Goal: Task Accomplishment & Management: Use online tool/utility

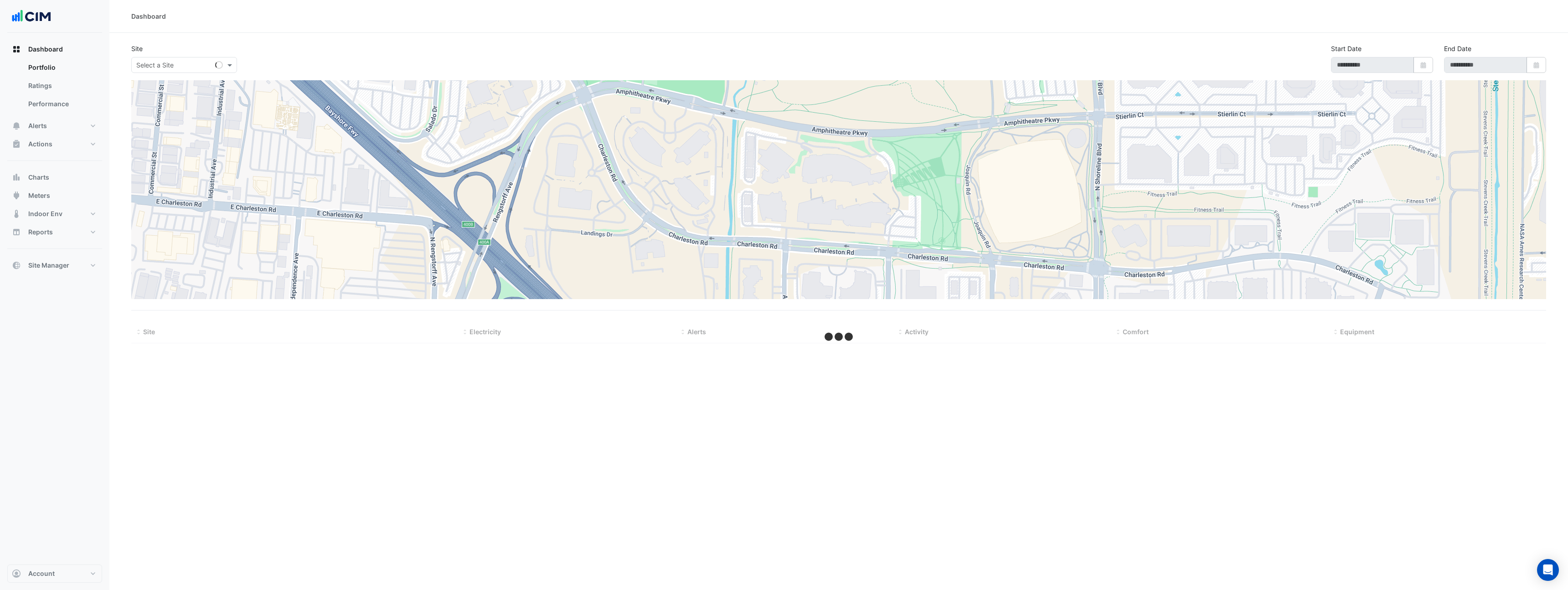
type input "**********"
select select "**"
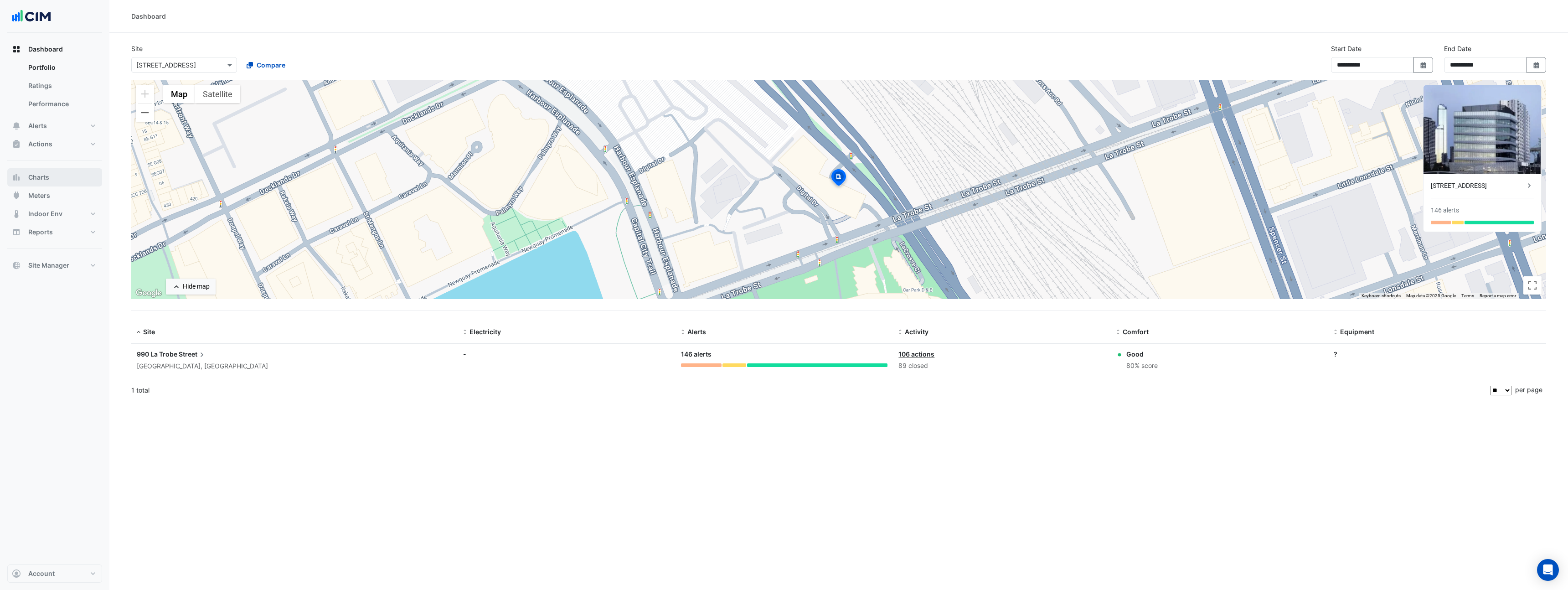
click at [55, 177] on button "Charts" at bounding box center [55, 177] width 95 height 18
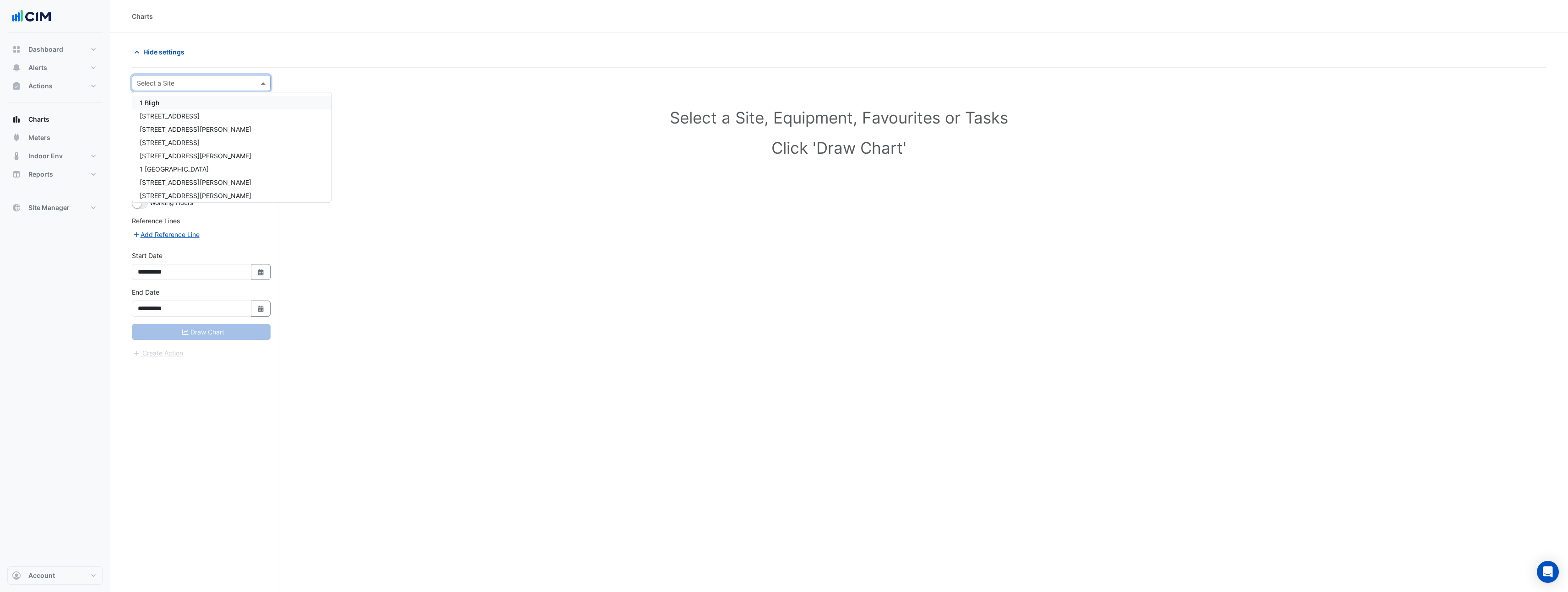
click at [160, 89] on div "Select a Site" at bounding box center [201, 83] width 139 height 16
type input "***"
click at [210, 111] on input "text" at bounding box center [192, 111] width 95 height 10
click at [195, 128] on div "AHU-01" at bounding box center [235, 130] width 190 height 13
click at [195, 142] on input "text" at bounding box center [191, 139] width 92 height 10
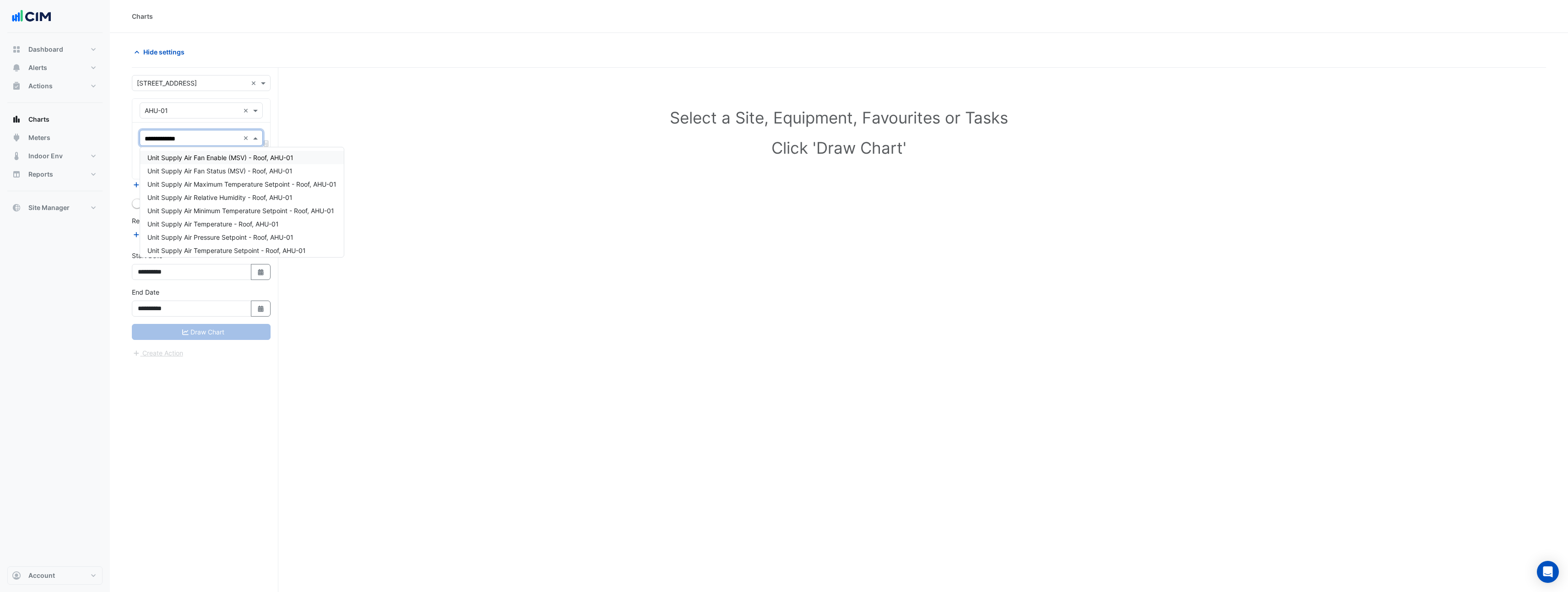
type input "**********"
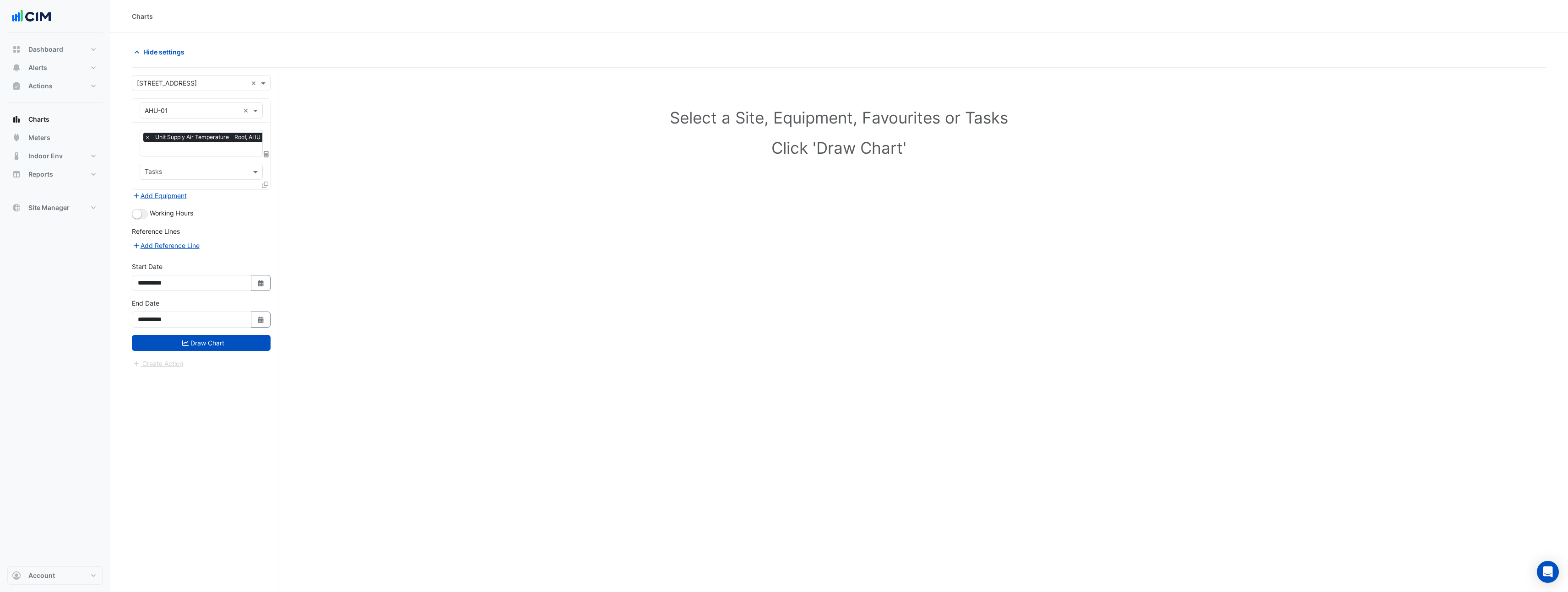
click at [265, 186] on icon at bounding box center [265, 185] width 6 height 6
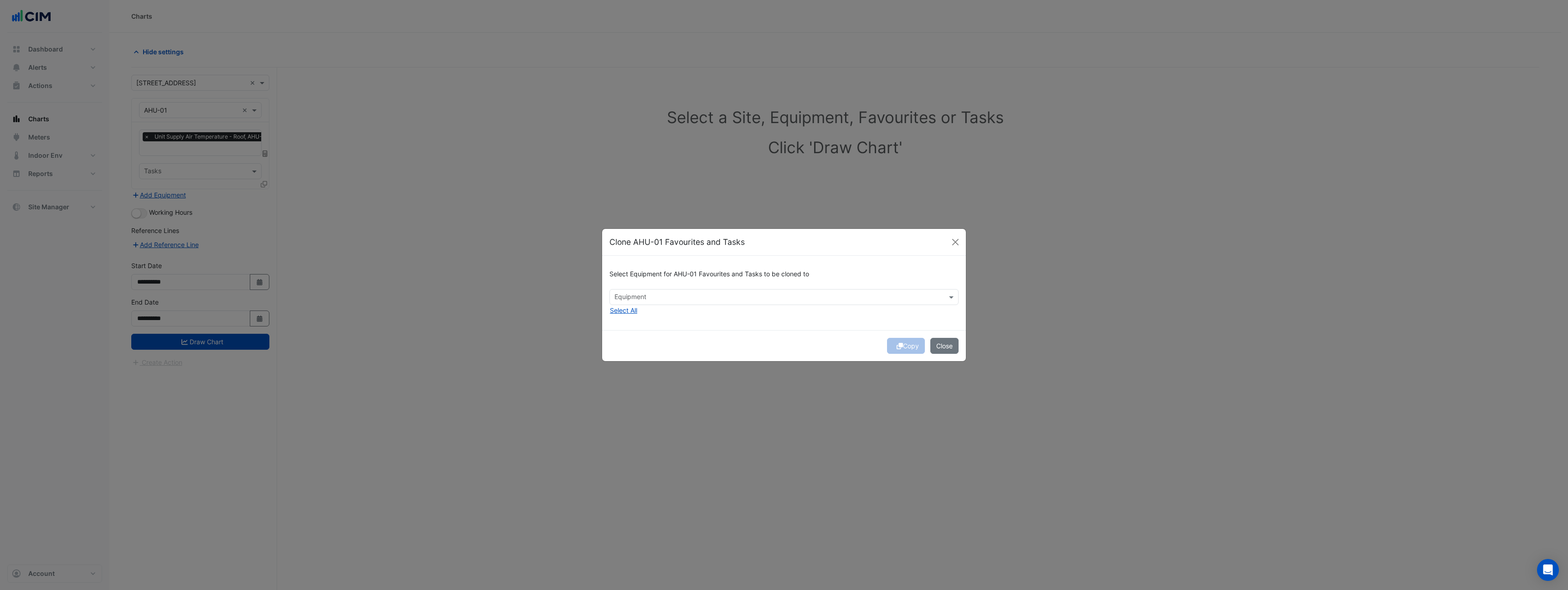
click at [646, 292] on div "Equipment" at bounding box center [776, 297] width 333 height 14
click at [638, 315] on span "AHU-E1" at bounding box center [628, 317] width 23 height 8
click at [640, 331] on span "AHU-E2" at bounding box center [629, 329] width 23 height 8
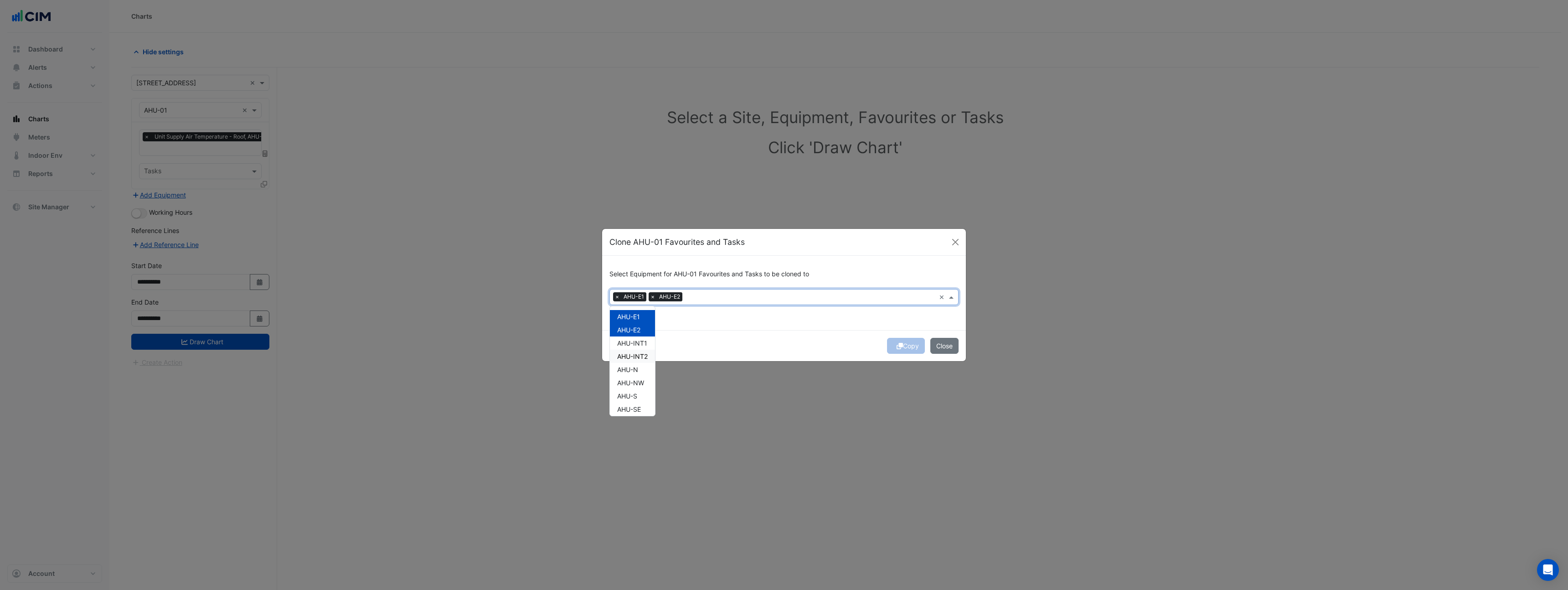
click at [645, 350] on div "AHU-INT2" at bounding box center [632, 356] width 45 height 13
click at [642, 341] on span "AHU-INT1" at bounding box center [632, 343] width 30 height 8
click at [637, 371] on span "AHU-N" at bounding box center [628, 370] width 21 height 8
click at [647, 384] on div "AHU-NW" at bounding box center [632, 383] width 45 height 13
click at [640, 397] on div "AHU-S" at bounding box center [632, 396] width 45 height 13
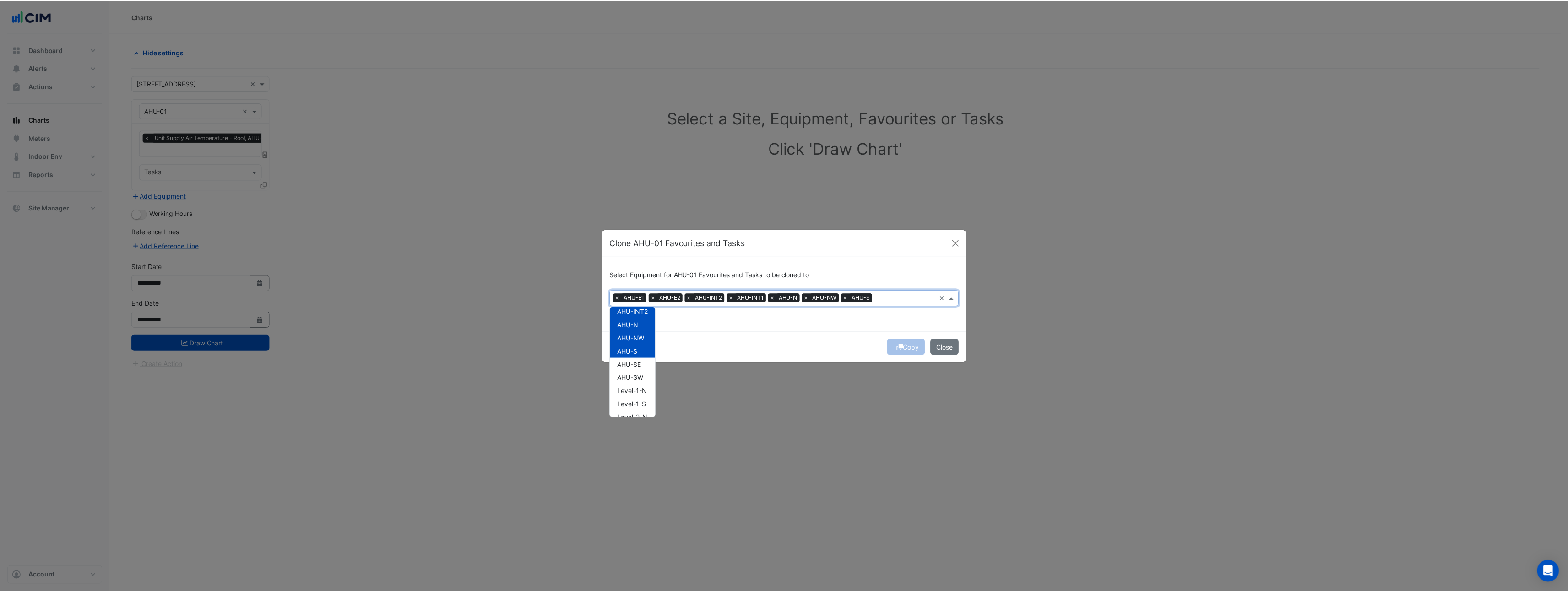
scroll to position [60, 0]
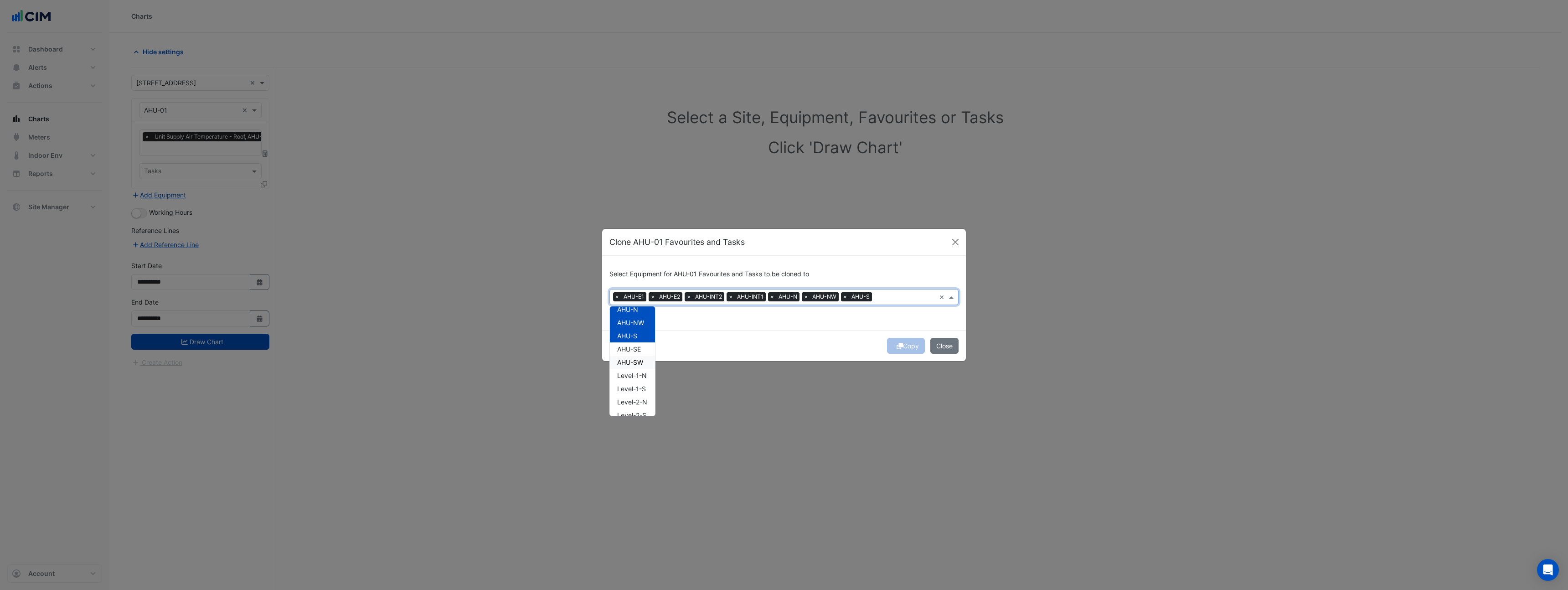
drag, startPoint x: 638, startPoint y: 361, endPoint x: 639, endPoint y: 348, distance: 13.0
click at [638, 360] on span "AHU-SW" at bounding box center [630, 362] width 26 height 8
click at [638, 348] on span "AHU-SE" at bounding box center [629, 349] width 24 height 8
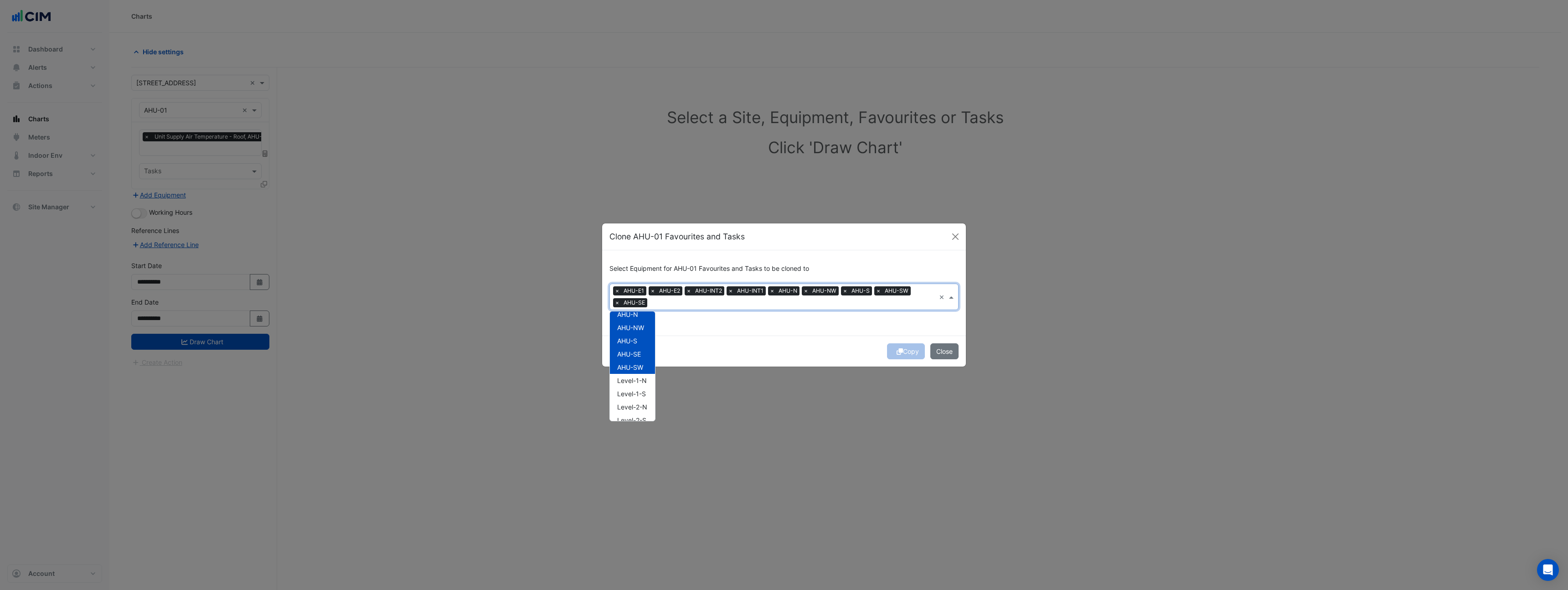
click at [915, 351] on div "Copy Close" at bounding box center [784, 351] width 364 height 31
click at [897, 349] on icon "submit" at bounding box center [900, 351] width 6 height 6
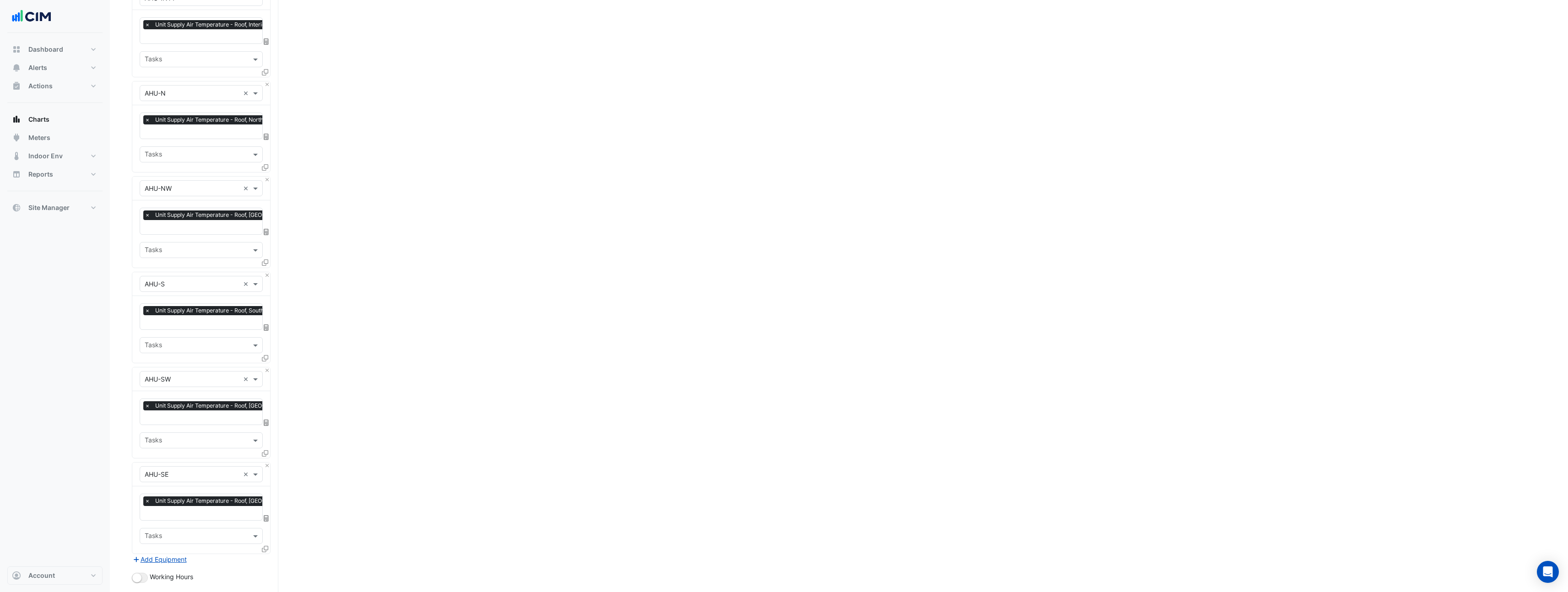
scroll to position [633, 0]
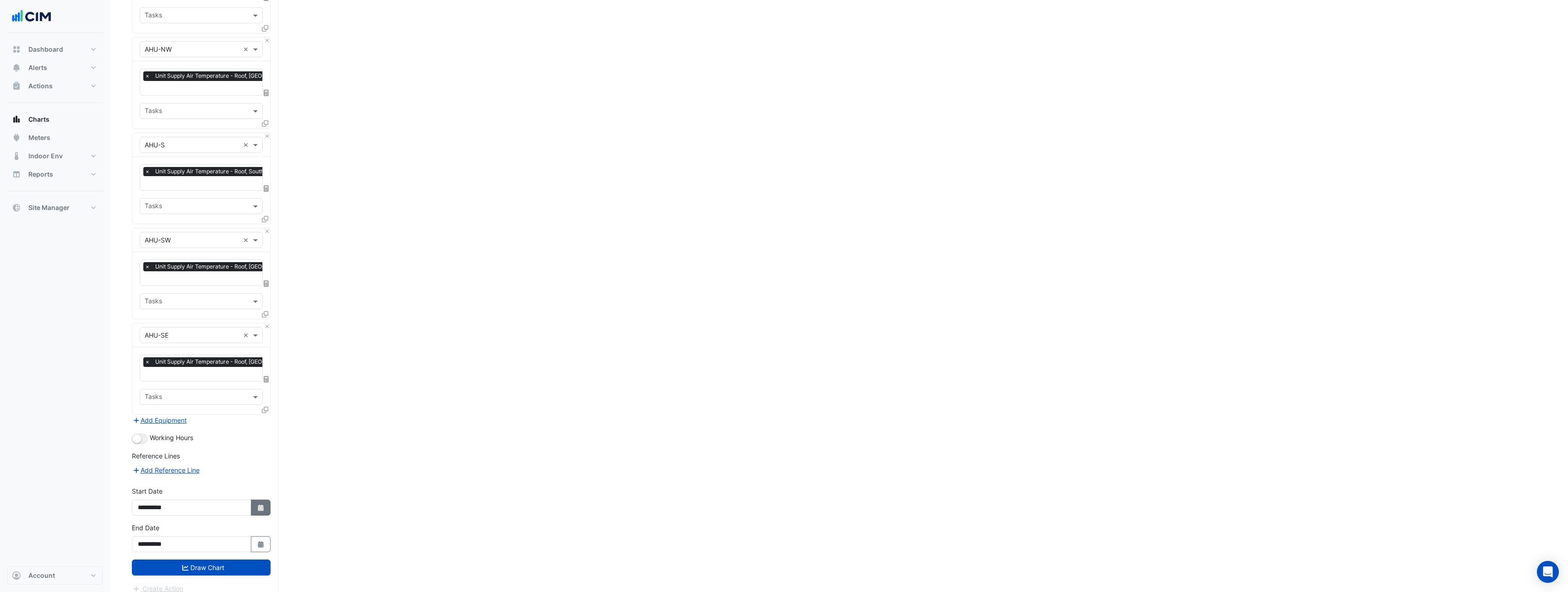
click at [260, 502] on button "Select Date" at bounding box center [260, 508] width 20 height 16
select select "*"
select select "****"
click at [152, 381] on button "Previous month" at bounding box center [147, 377] width 11 height 15
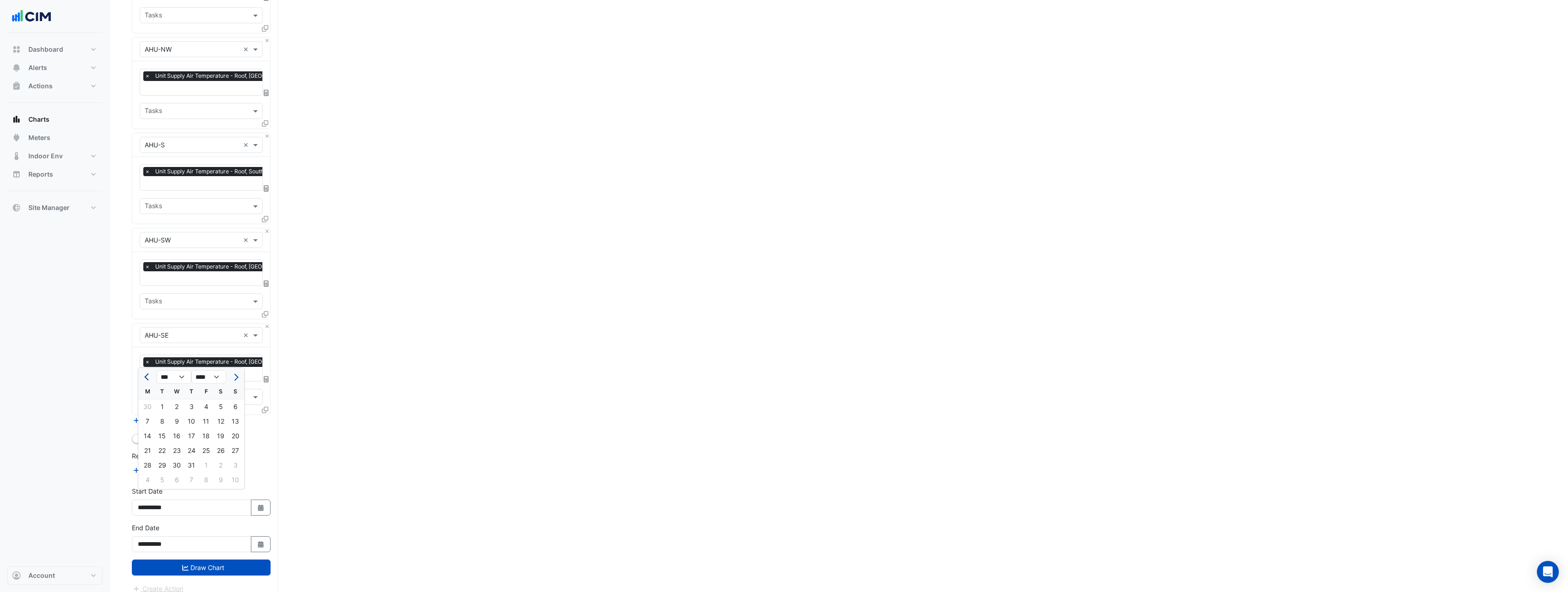
click at [152, 381] on button "Previous month" at bounding box center [147, 377] width 11 height 15
select select "*"
click at [218, 406] on div "1" at bounding box center [221, 407] width 15 height 15
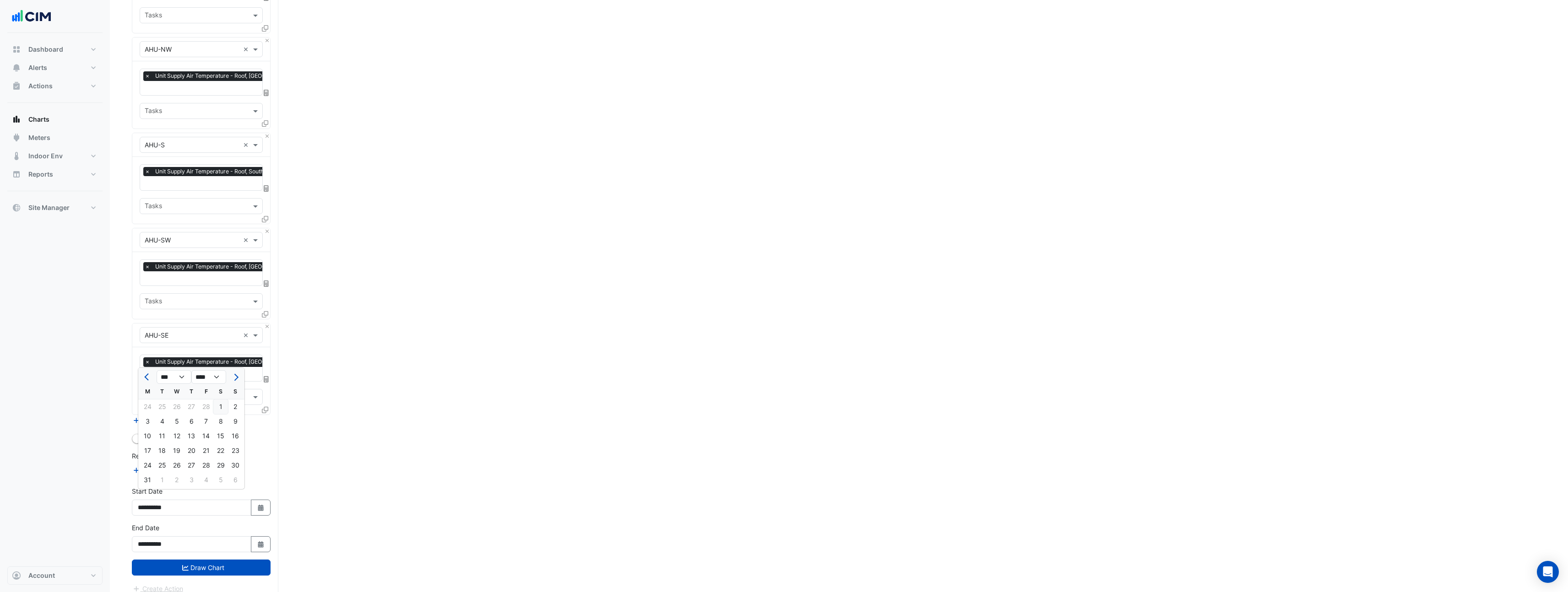
type input "**********"
click at [191, 544] on div "**********" at bounding box center [201, 541] width 150 height 37
click at [260, 541] on button "Select Date" at bounding box center [260, 544] width 20 height 16
click at [147, 414] on span "Previous month" at bounding box center [147, 414] width 7 height 7
select select "*"
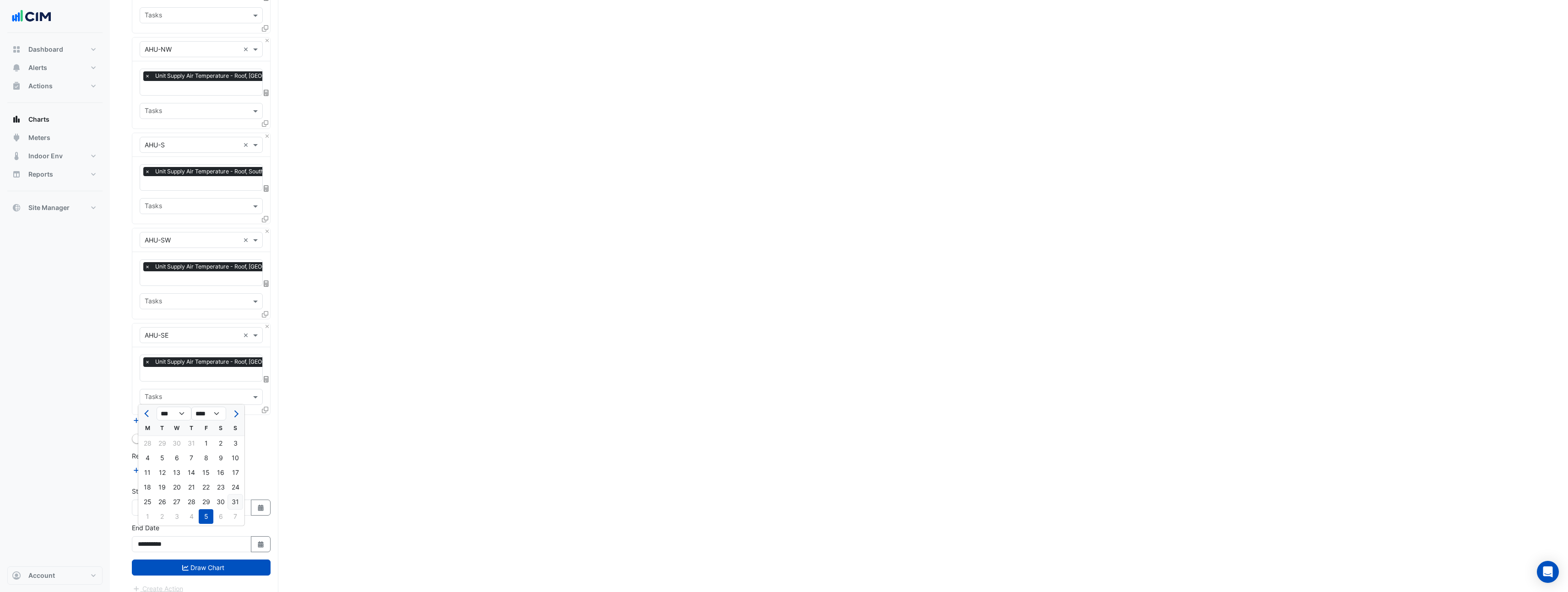
click at [237, 500] on div "31" at bounding box center [235, 502] width 15 height 15
type input "**********"
click at [219, 560] on button "Draw Chart" at bounding box center [201, 568] width 139 height 16
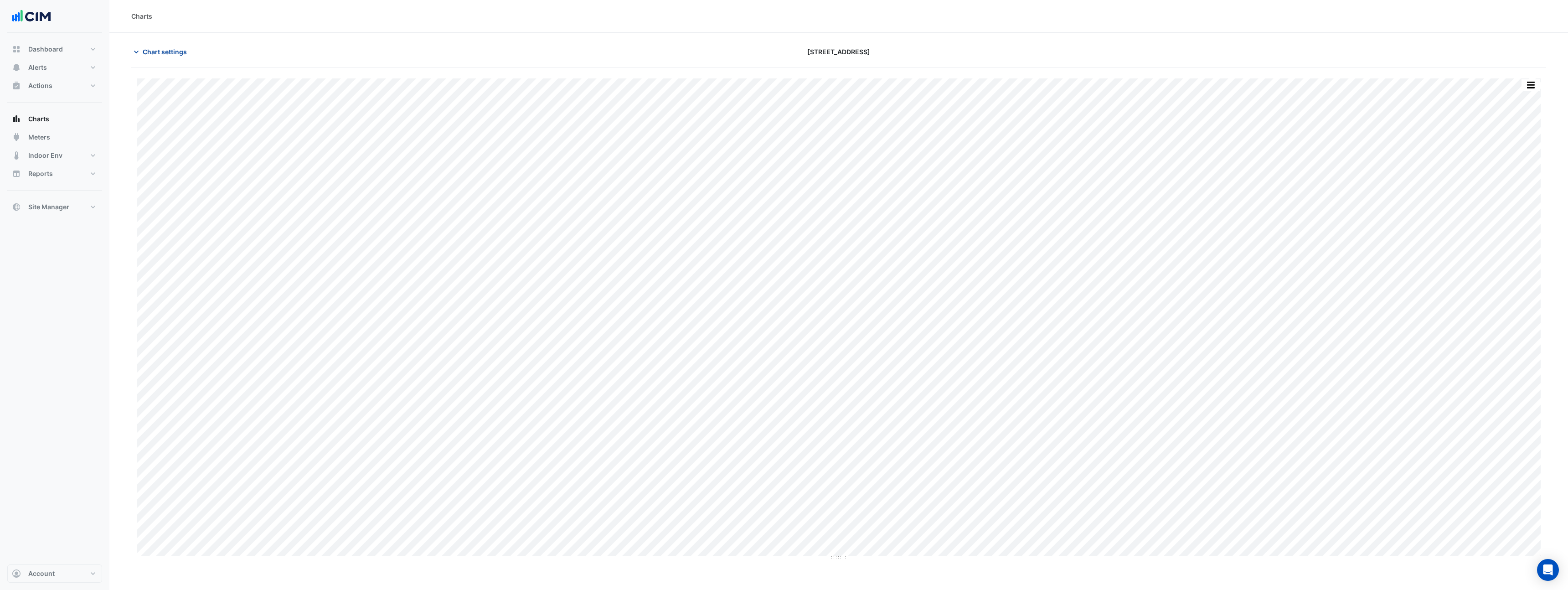
click at [180, 53] on span "Chart settings" at bounding box center [164, 52] width 44 height 10
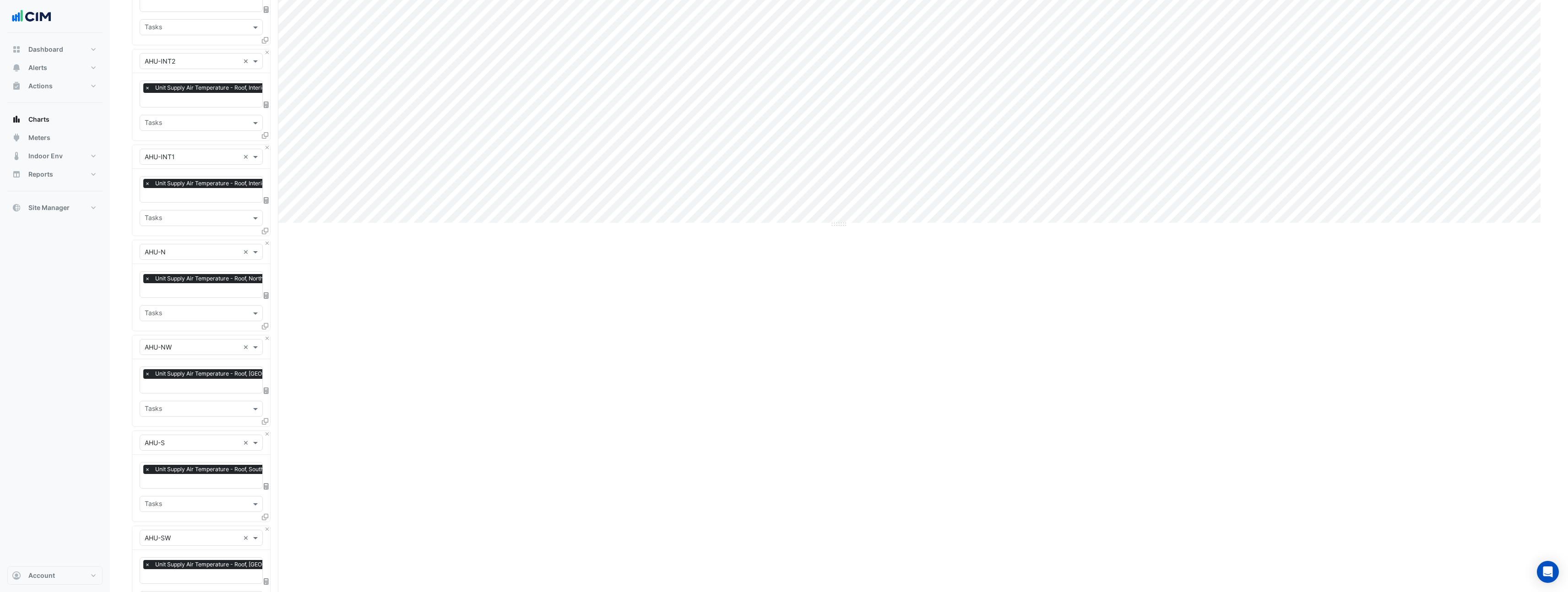
scroll to position [633, 0]
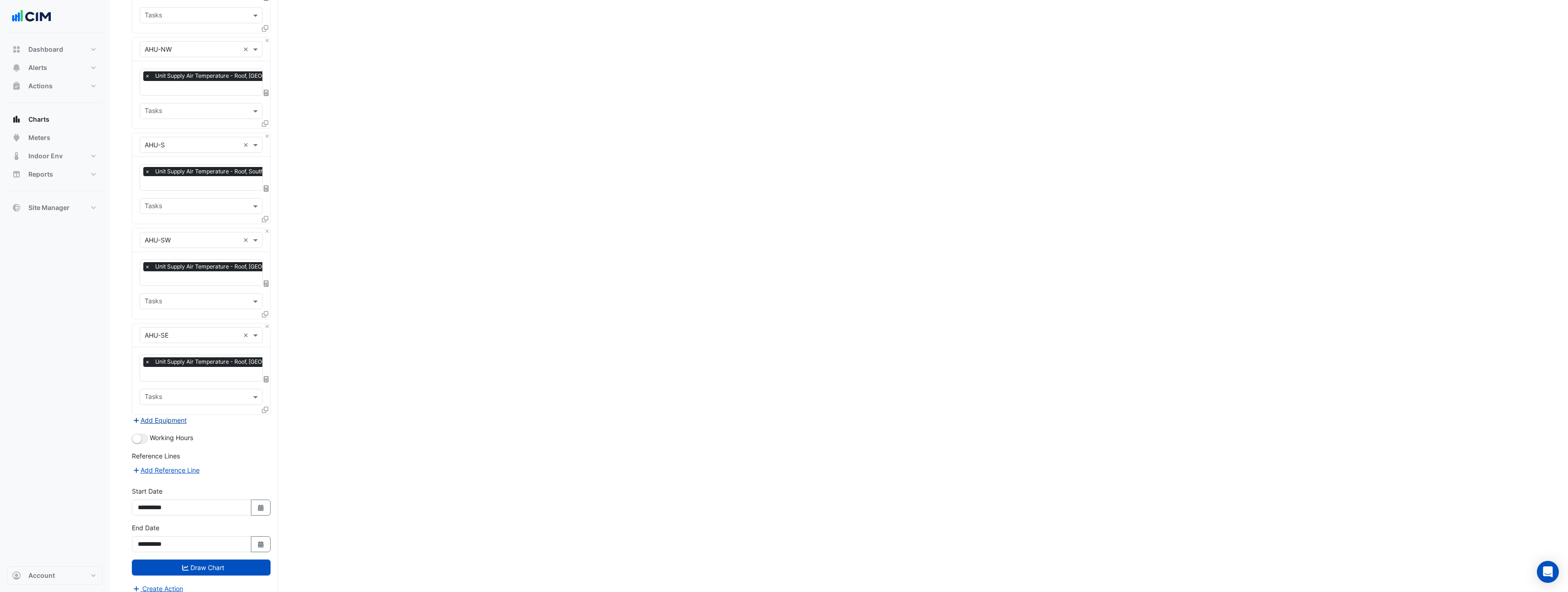
click at [178, 415] on button "Add Equipment" at bounding box center [160, 420] width 56 height 10
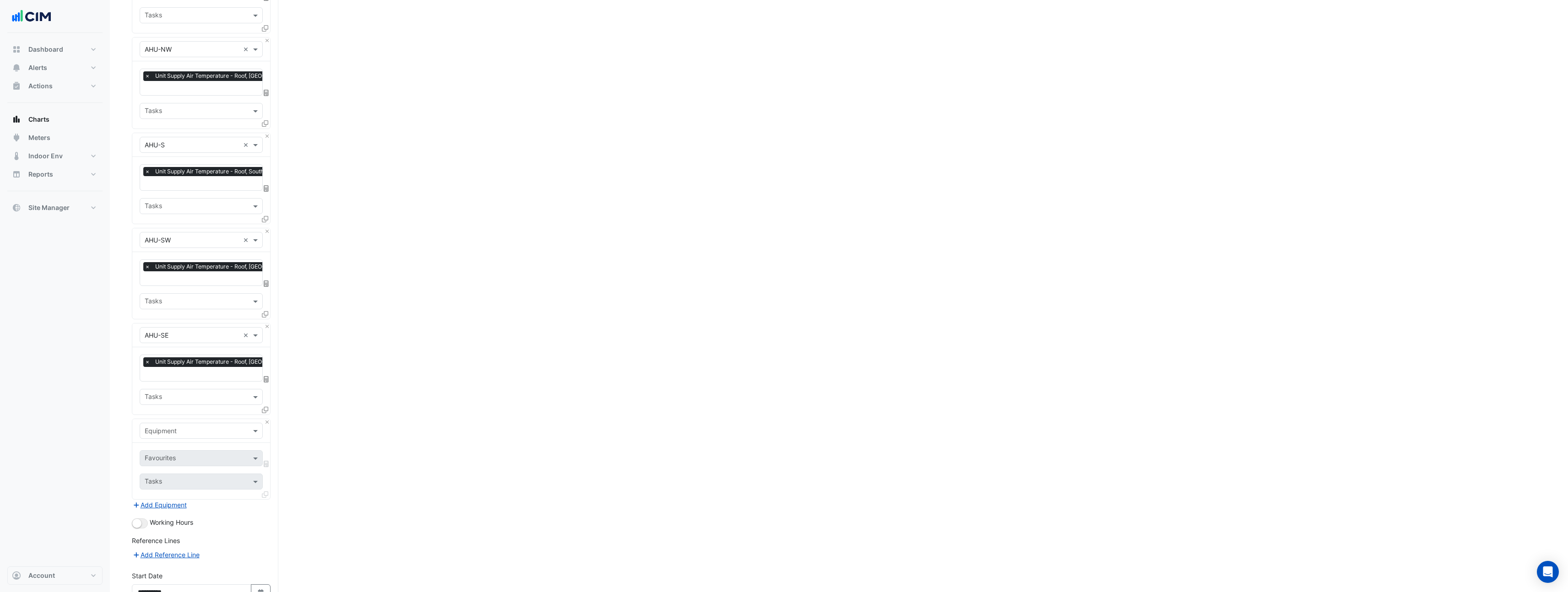
click at [181, 426] on input "text" at bounding box center [192, 431] width 95 height 10
type input "****"
click at [183, 442] on div "Weather" at bounding box center [201, 441] width 122 height 13
click at [174, 455] on input "text" at bounding box center [191, 459] width 92 height 10
click at [181, 499] on span "Temperature ([PERSON_NAME])" at bounding box center [196, 495] width 97 height 8
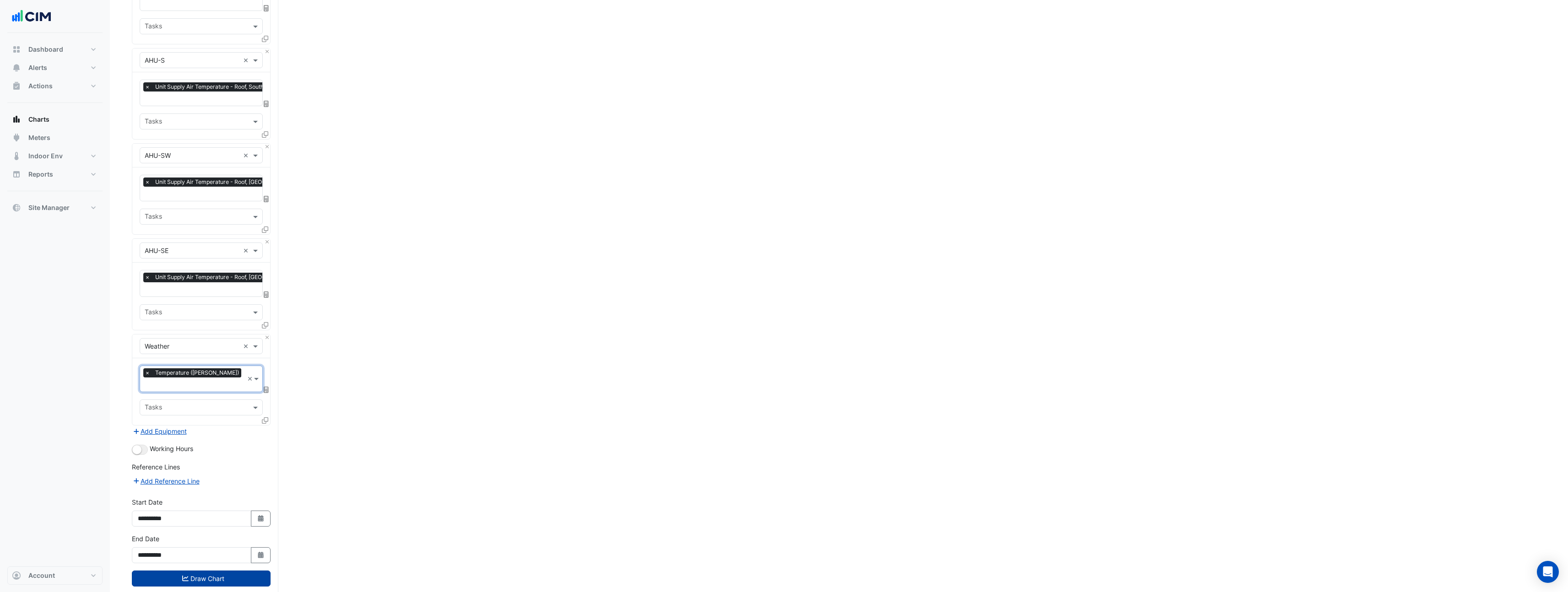
click at [192, 571] on button "Draw Chart" at bounding box center [201, 579] width 139 height 16
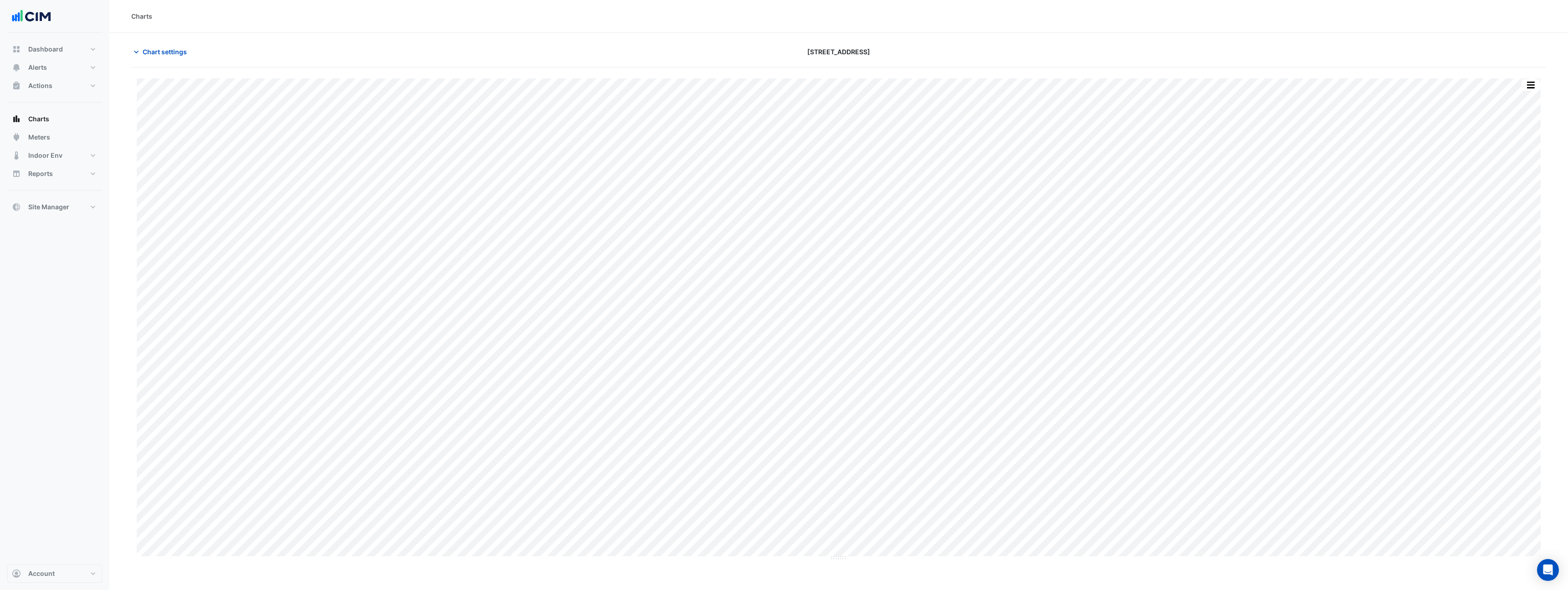
click at [1530, 86] on button "button" at bounding box center [1531, 85] width 18 height 12
click at [1517, 226] on div "Export CSV - Pivot" at bounding box center [1513, 227] width 55 height 22
click at [1518, 200] on div "Export CSV - Flat" at bounding box center [1513, 205] width 55 height 22
